Goal: Download file/media

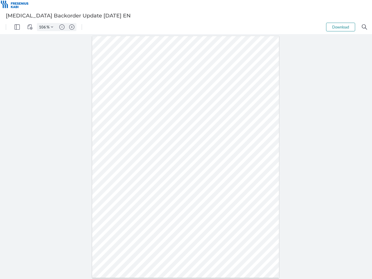
click at [17, 27] on img "Panel" at bounding box center [17, 26] width 5 height 5
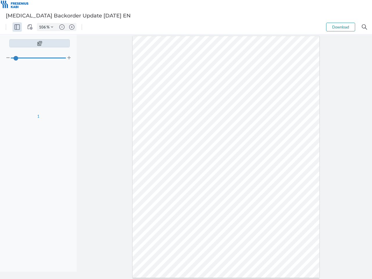
click at [30, 27] on img "View Controls" at bounding box center [29, 26] width 5 height 5
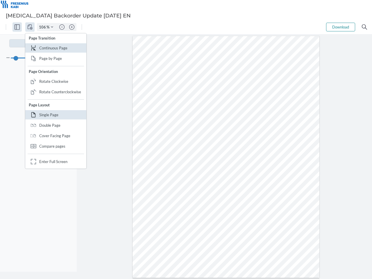
click at [43, 27] on input "106" at bounding box center [41, 26] width 9 height 5
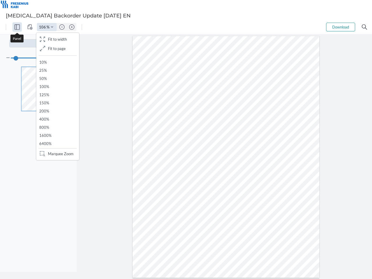
click at [52, 27] on img "Zoom Controls" at bounding box center [52, 27] width 2 height 2
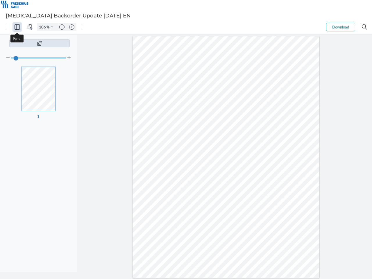
click at [62, 27] on img "Zoom out" at bounding box center [61, 26] width 5 height 5
click at [72, 27] on img "Zoom in" at bounding box center [71, 26] width 5 height 5
type input "106"
click at [340, 27] on button "Download" at bounding box center [340, 27] width 29 height 9
click at [364, 27] on img "Search" at bounding box center [364, 26] width 5 height 5
